Goal: Transaction & Acquisition: Purchase product/service

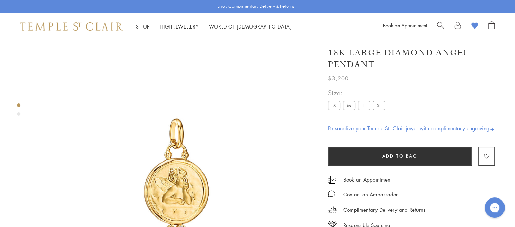
click at [334, 105] on label "S" at bounding box center [334, 105] width 12 height 8
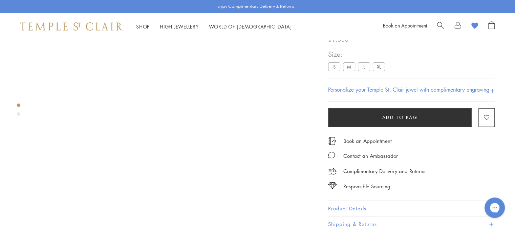
scroll to position [40, 0]
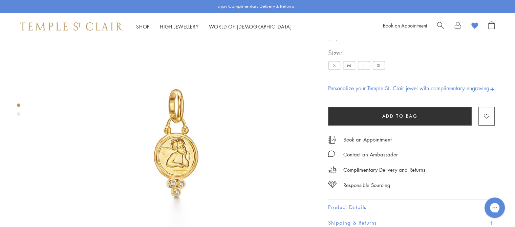
click at [17, 113] on div "Product gallery navigation" at bounding box center [18, 113] width 3 height 3
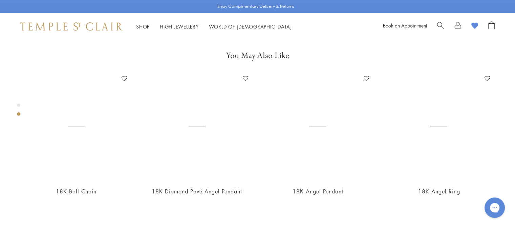
scroll to position [298, 0]
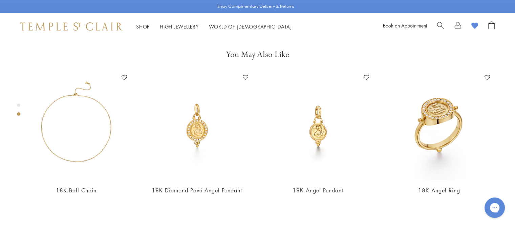
click at [20, 105] on div "Product gallery navigation" at bounding box center [18, 104] width 3 height 3
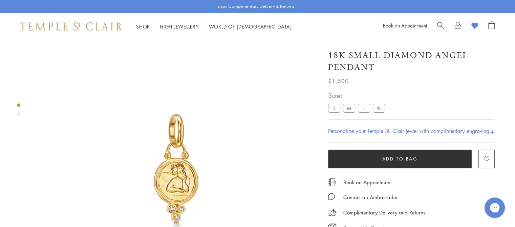
scroll to position [13, 0]
click at [493, 164] on button "Add to Wishlist" at bounding box center [487, 158] width 16 height 19
click at [459, 25] on link at bounding box center [458, 26] width 7 height 10
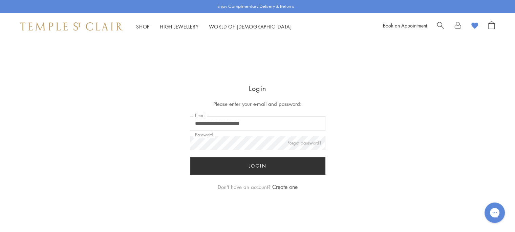
type input "**********"
click at [274, 169] on button "Login" at bounding box center [258, 166] width 136 height 18
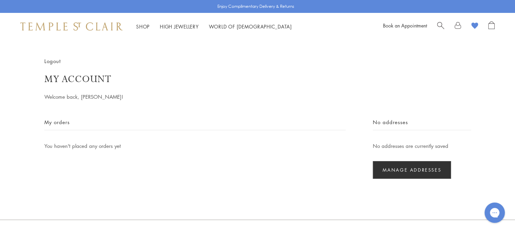
click at [474, 23] on image at bounding box center [475, 26] width 7 height 6
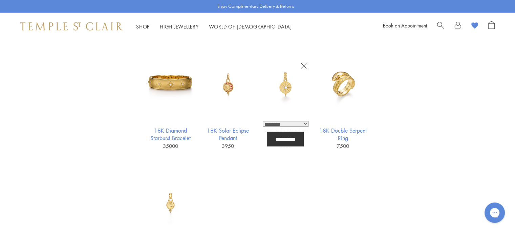
scroll to position [1491, 0]
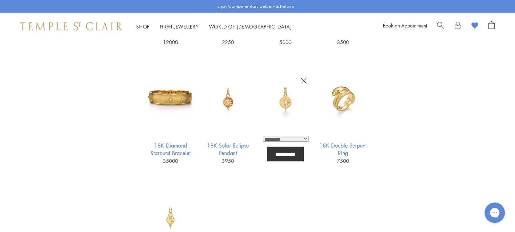
click at [283, 100] on img at bounding box center [286, 99] width 53 height 53
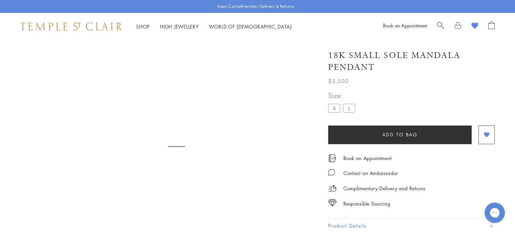
scroll to position [40, 0]
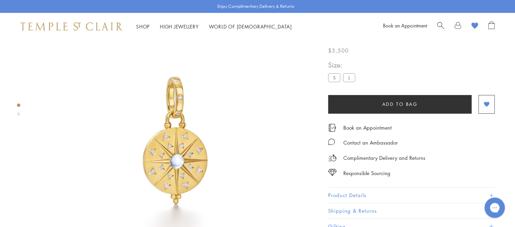
click at [20, 112] on div at bounding box center [169, 141] width 339 height 283
click at [19, 113] on div "Product gallery navigation" at bounding box center [18, 113] width 3 height 3
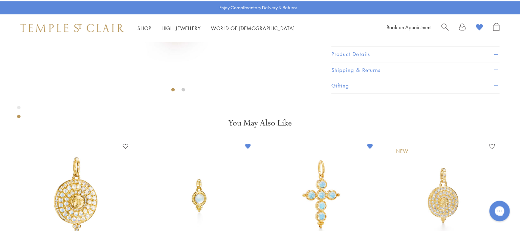
scroll to position [230, 0]
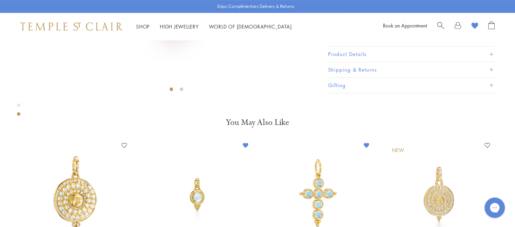
click at [439, 24] on span "Search" at bounding box center [440, 24] width 7 height 7
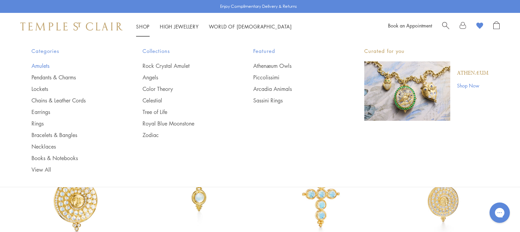
click at [45, 65] on link "Amulets" at bounding box center [74, 65] width 84 height 7
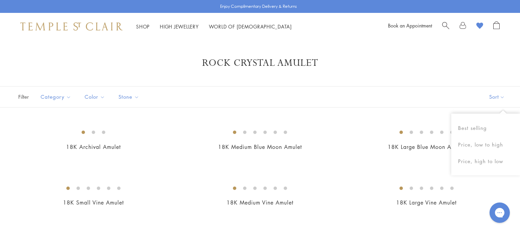
click at [501, 96] on button "Sort" at bounding box center [497, 96] width 46 height 21
click at [485, 142] on button "Price, low to high" at bounding box center [486, 144] width 69 height 17
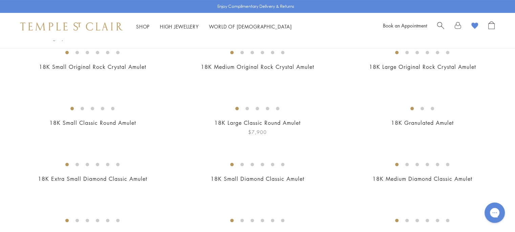
scroll to position [34, 0]
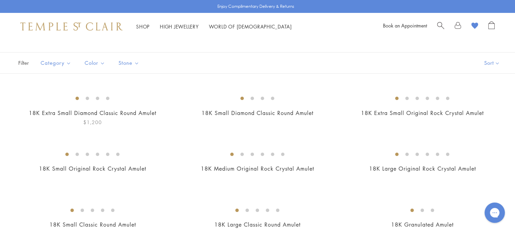
click at [0, 0] on img at bounding box center [0, 0] width 0 height 0
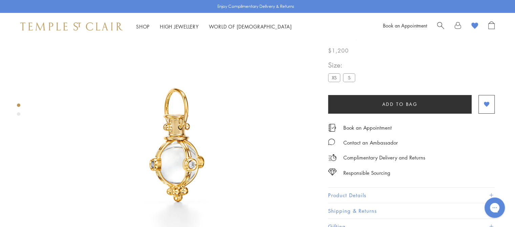
scroll to position [40, 0]
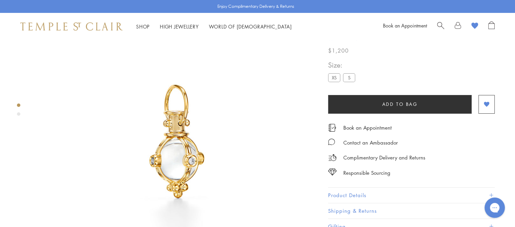
click at [92, 136] on img at bounding box center [176, 142] width 285 height 285
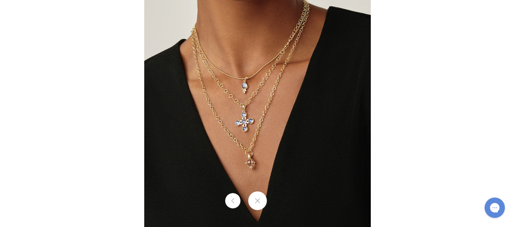
click at [251, 165] on img at bounding box center [257, 113] width 227 height 227
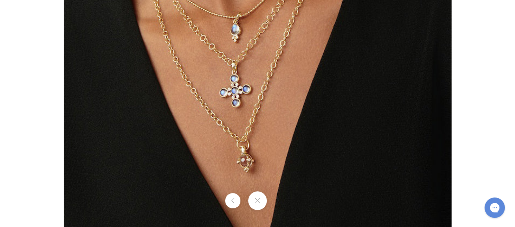
click at [259, 201] on button at bounding box center [257, 200] width 19 height 19
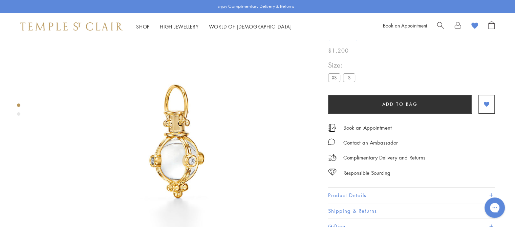
click at [473, 24] on image at bounding box center [475, 26] width 7 height 6
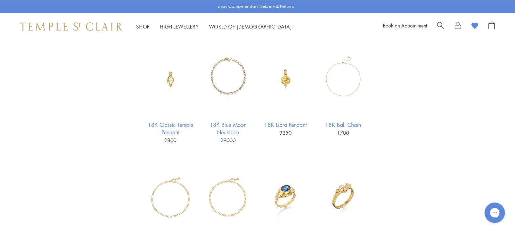
scroll to position [779, 0]
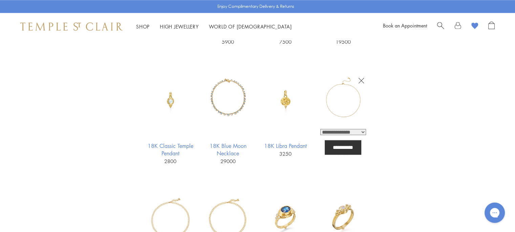
click at [341, 99] on img at bounding box center [343, 99] width 53 height 53
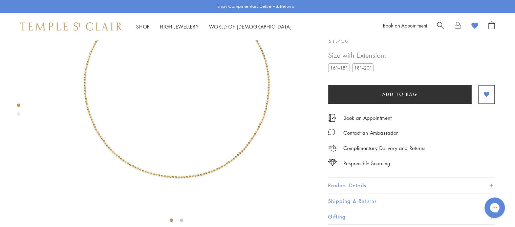
scroll to position [108, 0]
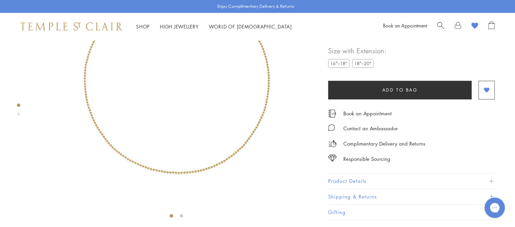
click at [218, 109] on img at bounding box center [176, 76] width 285 height 289
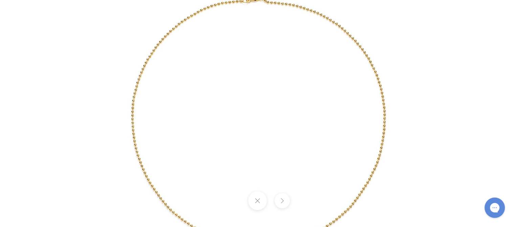
click at [133, 120] on img at bounding box center [258, 113] width 391 height 396
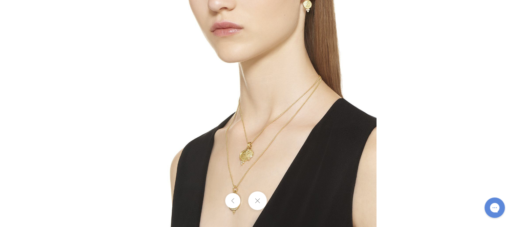
click at [439, 152] on div at bounding box center [409, 108] width 541 height 238
click at [253, 199] on button at bounding box center [257, 200] width 19 height 19
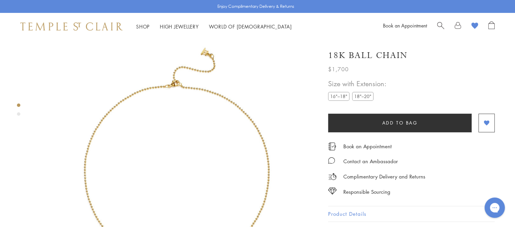
scroll to position [6, 0]
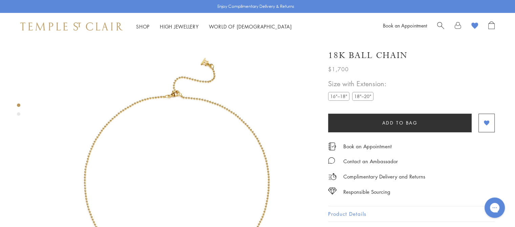
click at [209, 58] on img at bounding box center [176, 178] width 285 height 289
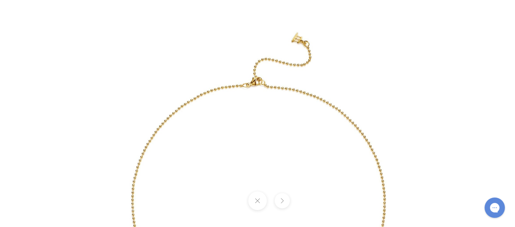
click at [293, 36] on img at bounding box center [258, 198] width 391 height 396
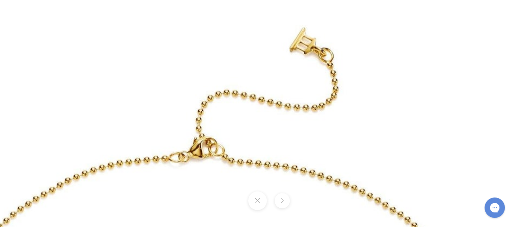
click at [256, 204] on button at bounding box center [257, 200] width 19 height 19
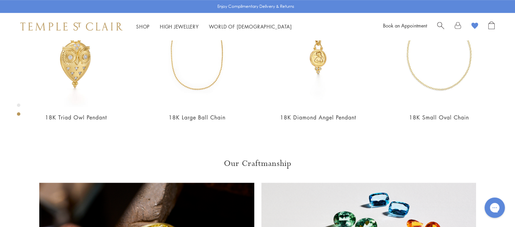
scroll to position [379, 0]
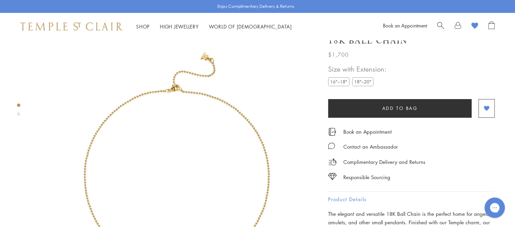
scroll to position [0, 0]
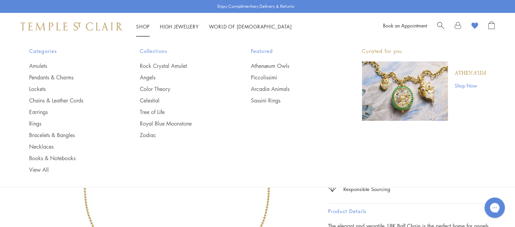
click at [144, 27] on link "Shop Shop" at bounding box center [143, 26] width 14 height 7
click at [154, 111] on link "Tree of Life" at bounding box center [182, 111] width 84 height 7
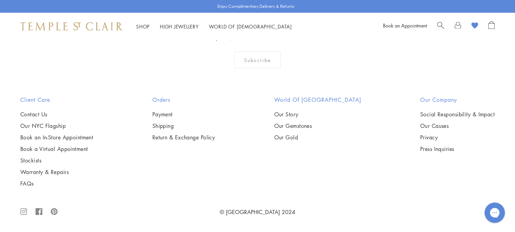
scroll to position [4438, 0]
click at [440, 23] on span "Search" at bounding box center [440, 24] width 7 height 7
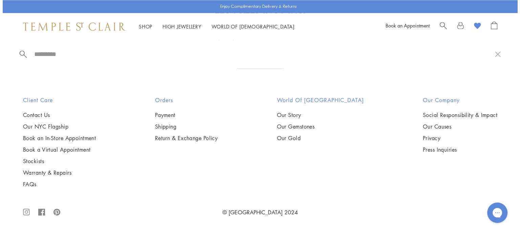
scroll to position [1672, 0]
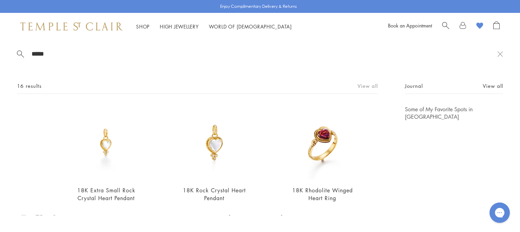
type input "*****"
click at [362, 87] on link "View all" at bounding box center [368, 85] width 20 height 7
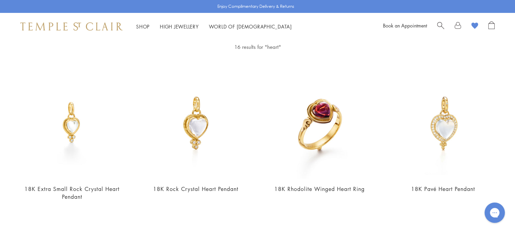
scroll to position [34, 0]
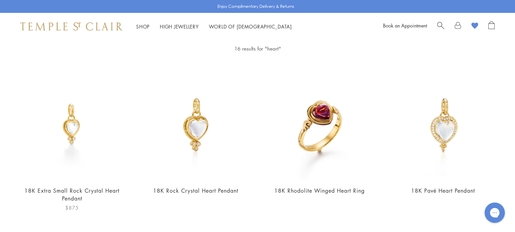
click at [67, 122] on img at bounding box center [72, 124] width 110 height 110
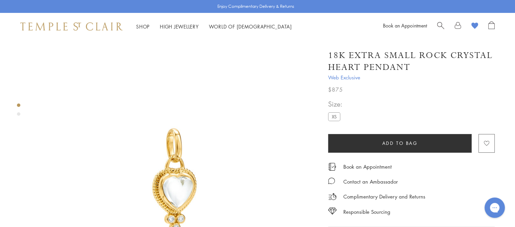
click at [486, 141] on image "button" at bounding box center [486, 143] width 5 height 5
click at [19, 112] on div "Product gallery navigation" at bounding box center [18, 113] width 3 height 3
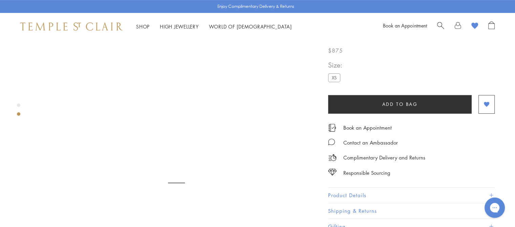
scroll to position [298, 0]
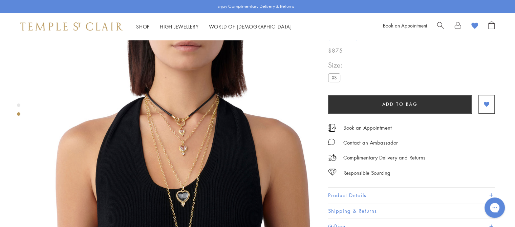
click at [202, 120] on img at bounding box center [176, 179] width 285 height 285
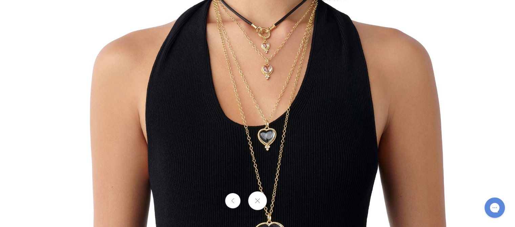
click at [272, 55] on img at bounding box center [258, 113] width 396 height 396
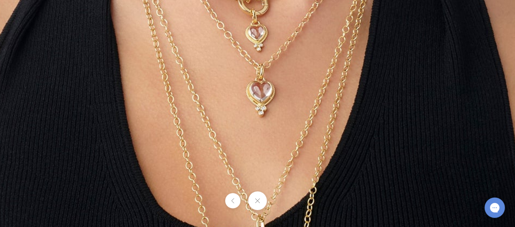
click at [290, 96] on img at bounding box center [238, 200] width 976 height 976
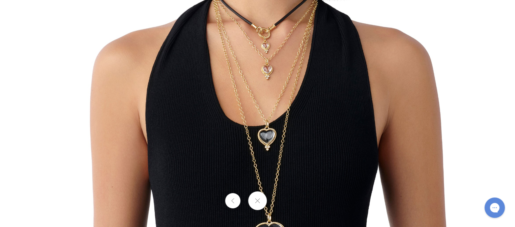
click at [465, 48] on div at bounding box center [257, 113] width 515 height 227
click at [502, 17] on div at bounding box center [257, 113] width 515 height 227
click at [254, 197] on button at bounding box center [257, 200] width 19 height 19
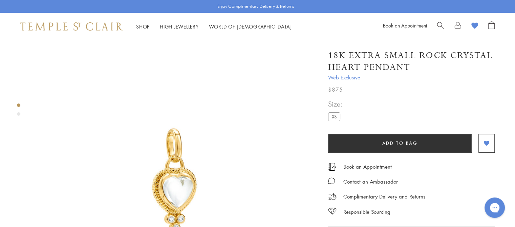
click at [17, 113] on div "Product gallery navigation" at bounding box center [18, 113] width 3 height 3
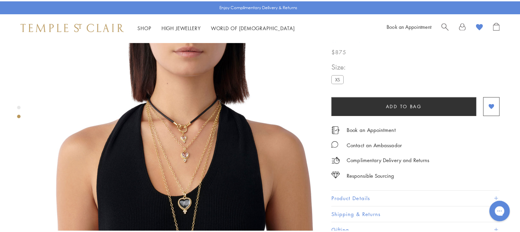
scroll to position [298, 0]
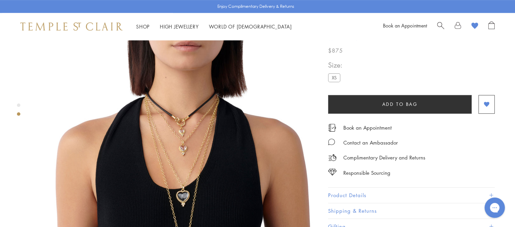
click at [442, 22] on span "Search" at bounding box center [440, 24] width 7 height 7
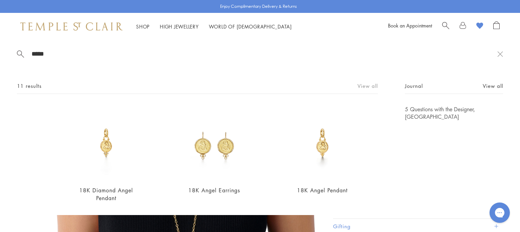
type input "*****"
click at [363, 85] on link "View all" at bounding box center [368, 85] width 20 height 7
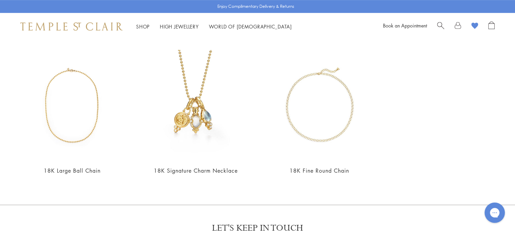
scroll to position [373, 0]
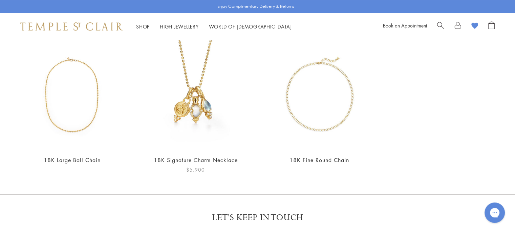
click at [192, 107] on img at bounding box center [196, 94] width 110 height 110
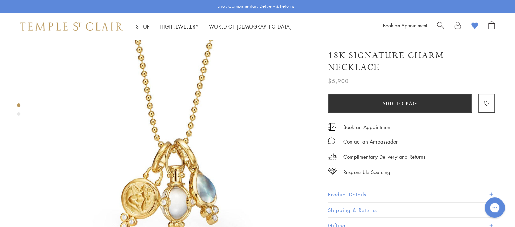
scroll to position [34, 0]
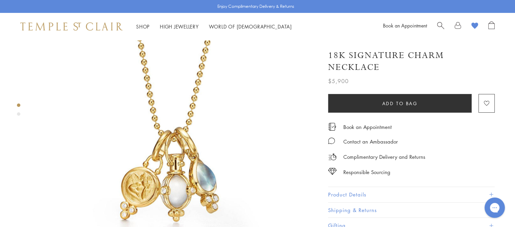
click at [340, 191] on button "Product Details" at bounding box center [411, 194] width 167 height 15
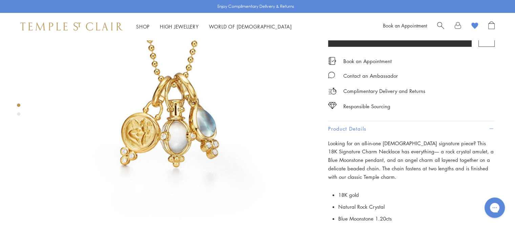
scroll to position [68, 0]
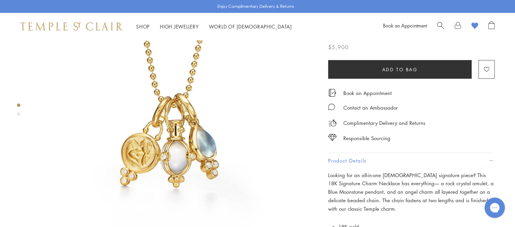
click at [190, 104] on img at bounding box center [176, 114] width 285 height 285
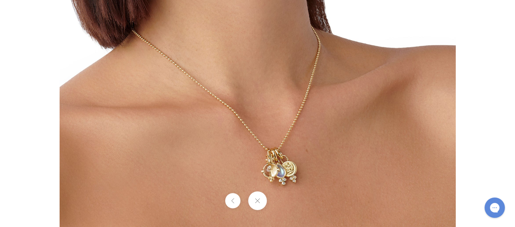
click at [253, 200] on button at bounding box center [257, 200] width 19 height 19
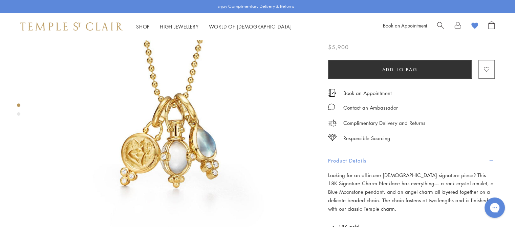
click at [486, 67] on image "button" at bounding box center [486, 69] width 5 height 5
click at [283, 87] on img at bounding box center [176, 114] width 285 height 285
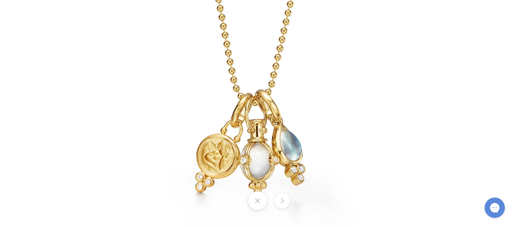
click at [283, 87] on img at bounding box center [257, 113] width 317 height 317
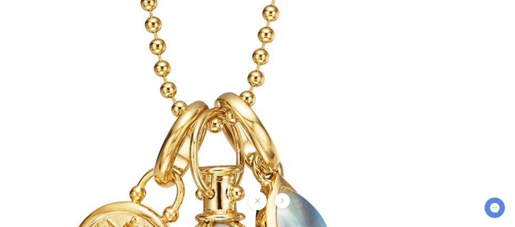
click at [283, 87] on img at bounding box center [221, 151] width 781 height 781
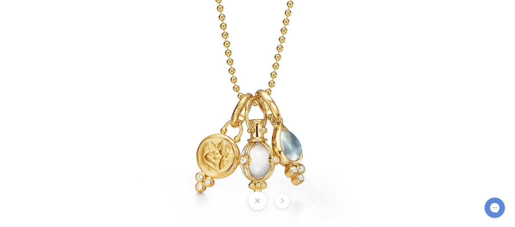
click at [259, 200] on button at bounding box center [257, 200] width 19 height 19
